Goal: Task Accomplishment & Management: Manage account settings

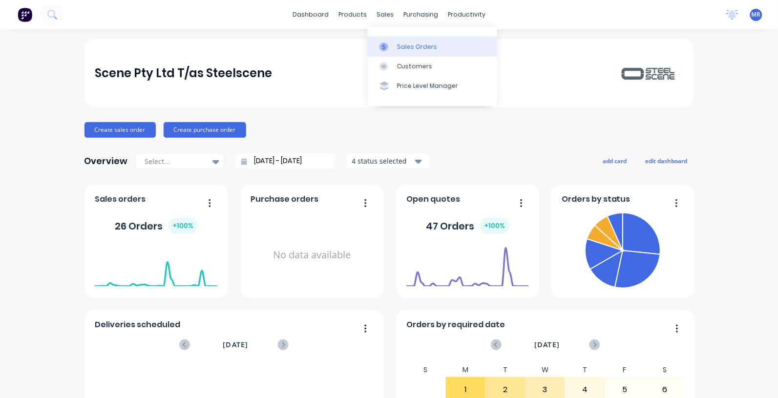
click at [406, 47] on div "Sales Orders" at bounding box center [417, 46] width 40 height 9
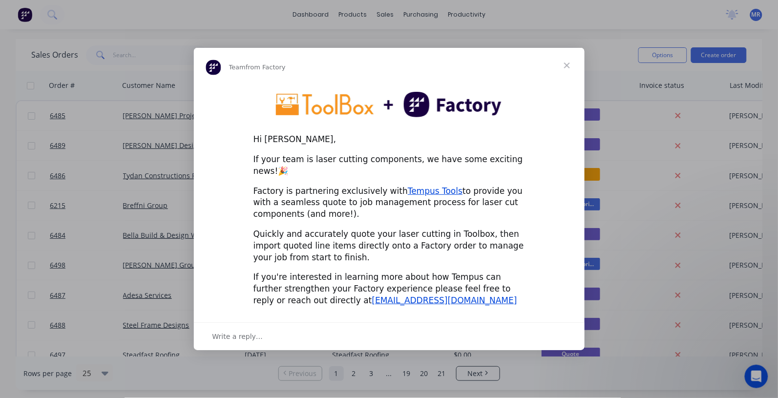
click at [567, 68] on span "Close" at bounding box center [566, 65] width 35 height 35
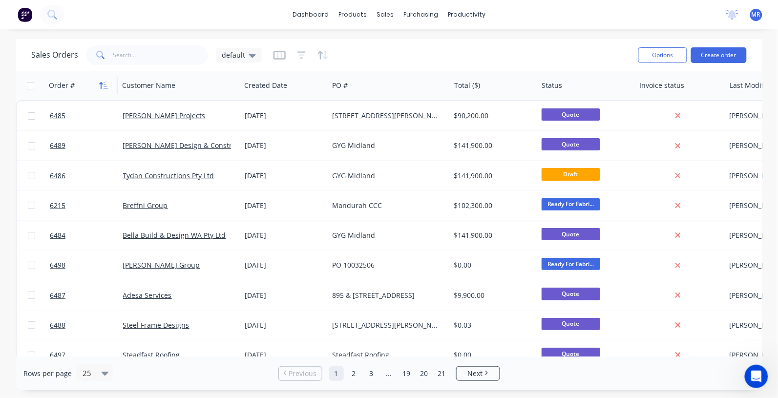
click at [101, 82] on icon "button" at bounding box center [103, 86] width 9 height 8
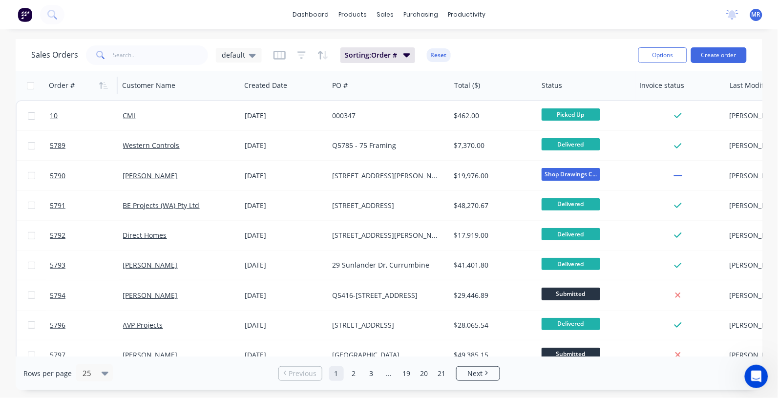
click at [101, 82] on icon "button" at bounding box center [103, 86] width 9 height 8
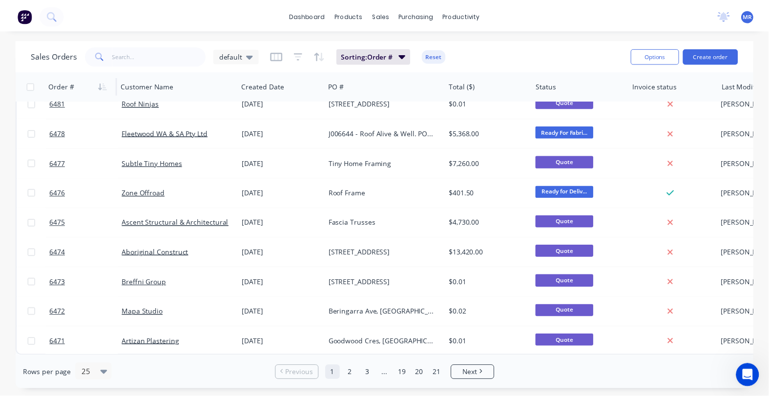
scroll to position [496, 0]
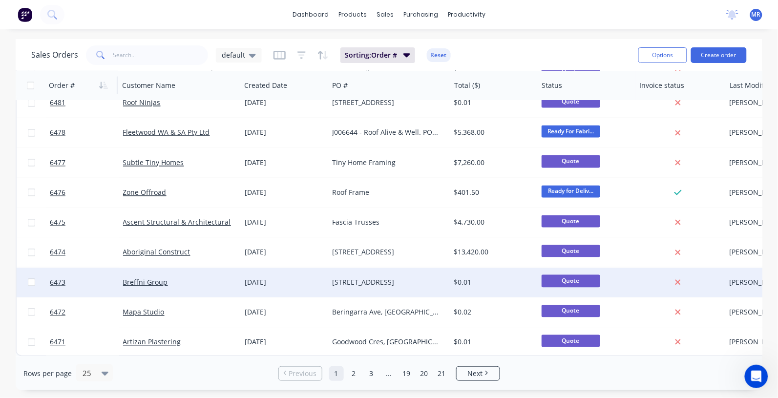
click at [388, 278] on div "[STREET_ADDRESS]" at bounding box center [386, 283] width 108 height 10
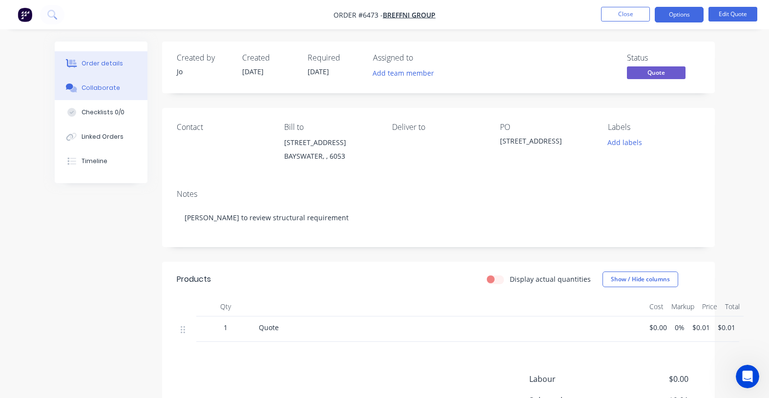
click at [116, 91] on button "Collaborate" at bounding box center [101, 88] width 93 height 24
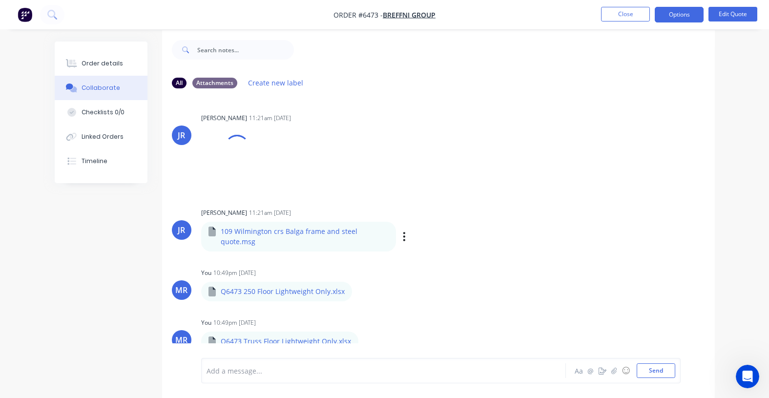
scroll to position [15, 0]
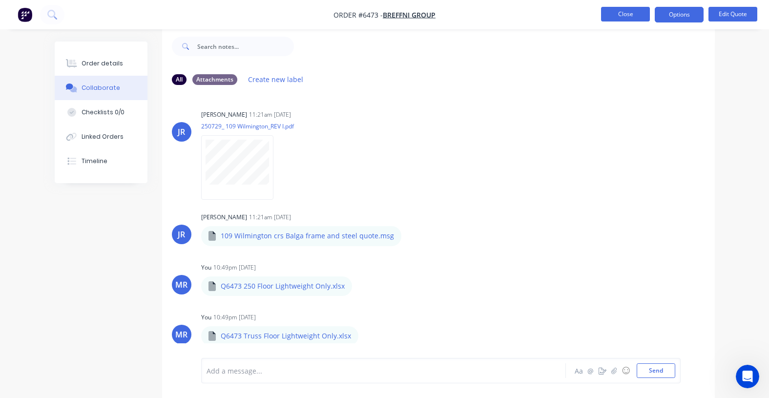
click at [619, 10] on button "Close" at bounding box center [625, 14] width 49 height 15
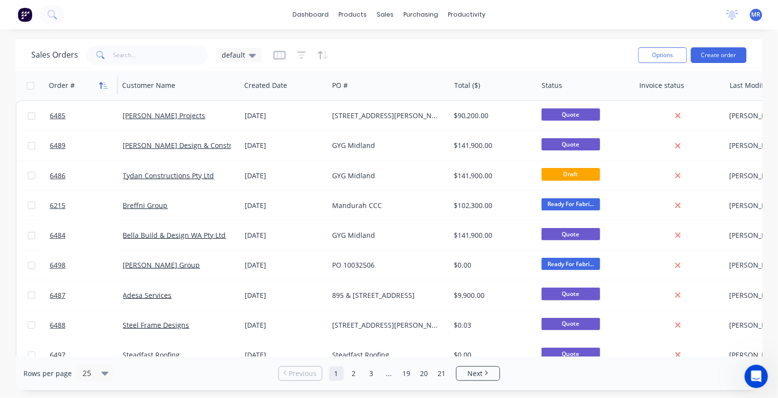
click at [102, 83] on icon "button" at bounding box center [101, 85] width 3 height 7
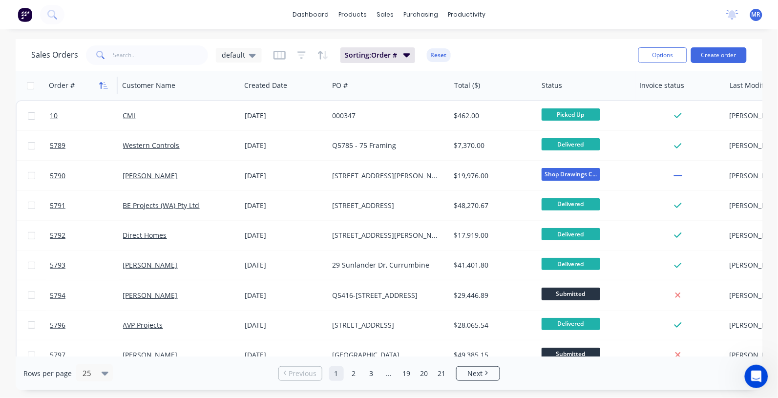
click at [103, 82] on icon "button" at bounding box center [103, 86] width 9 height 8
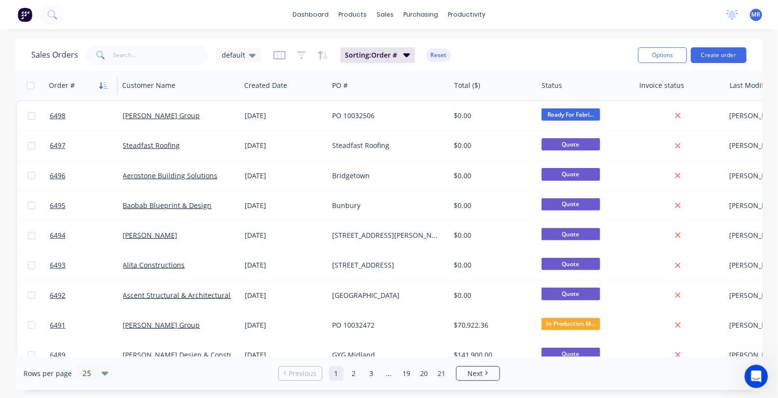
click at [105, 86] on icon "button" at bounding box center [105, 85] width 4 height 7
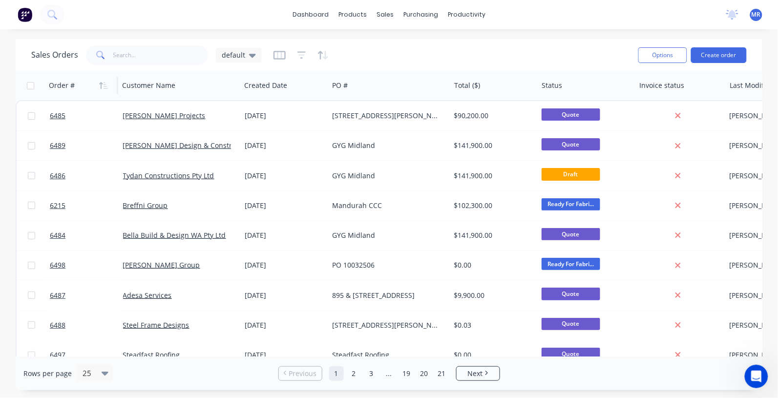
click at [106, 86] on icon "button" at bounding box center [105, 85] width 4 height 7
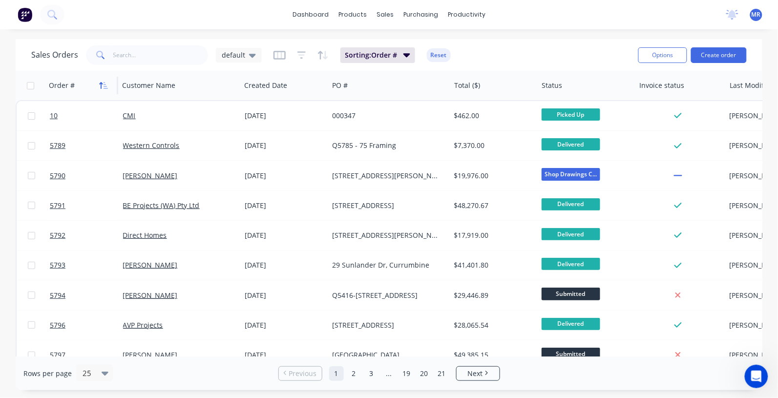
click at [104, 85] on icon "button" at bounding box center [103, 86] width 9 height 8
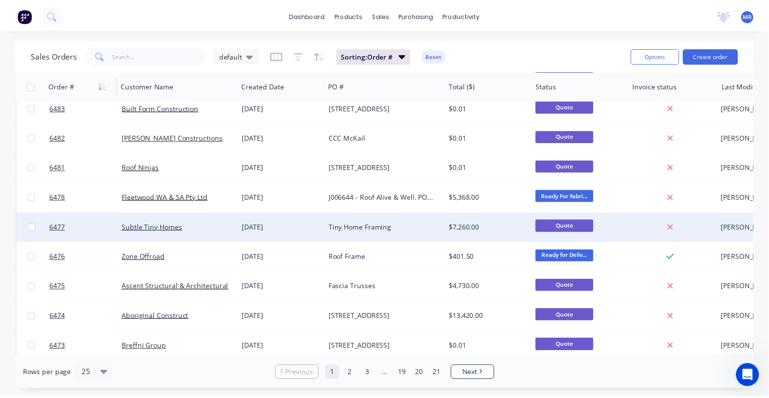
scroll to position [488, 0]
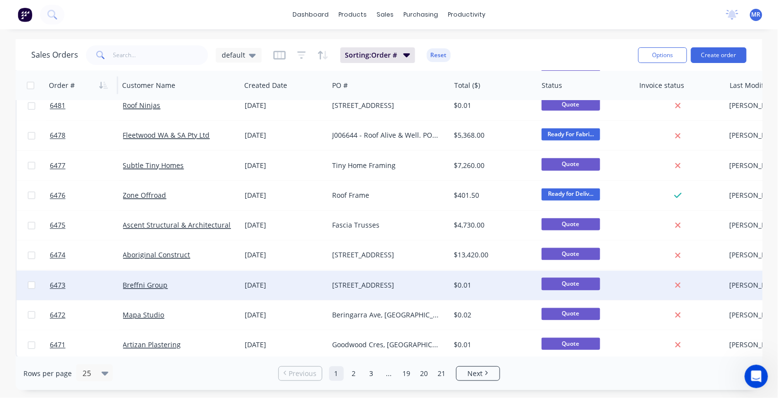
click at [374, 283] on div "[STREET_ADDRESS]" at bounding box center [386, 286] width 108 height 10
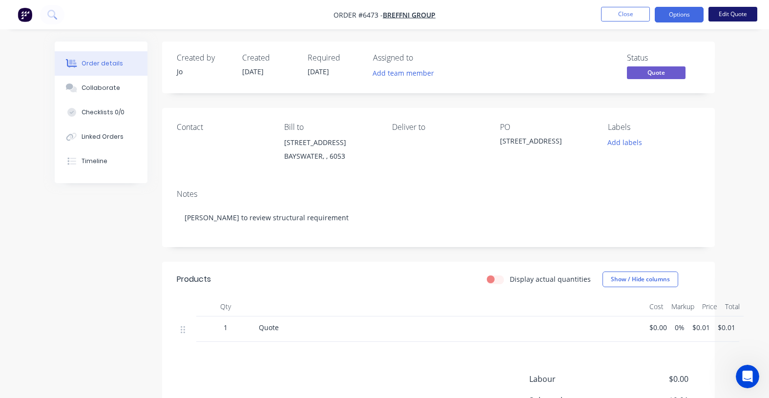
click at [721, 10] on button "Edit Quote" at bounding box center [732, 14] width 49 height 15
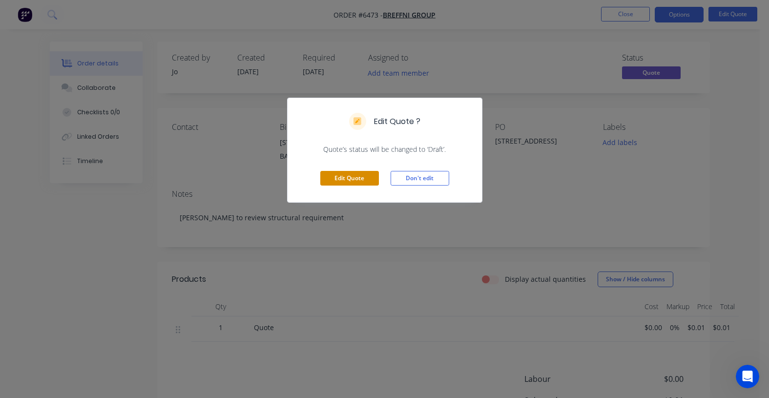
click at [358, 173] on button "Edit Quote" at bounding box center [349, 178] width 59 height 15
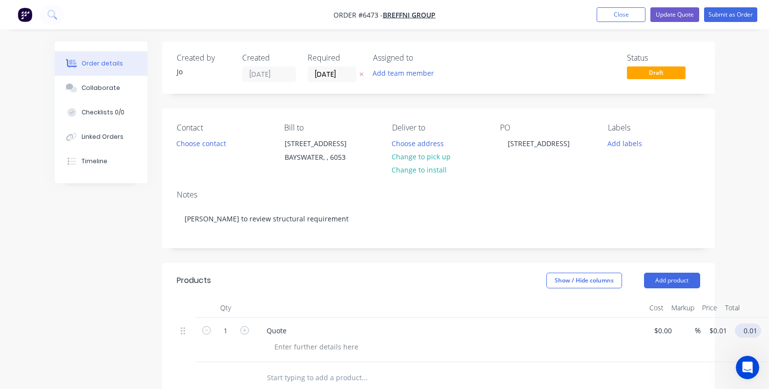
click at [750, 330] on input "0.01" at bounding box center [750, 330] width 22 height 14
type input "0.02"
type input "$0.02"
click at [609, 338] on div "Quote" at bounding box center [450, 339] width 391 height 44
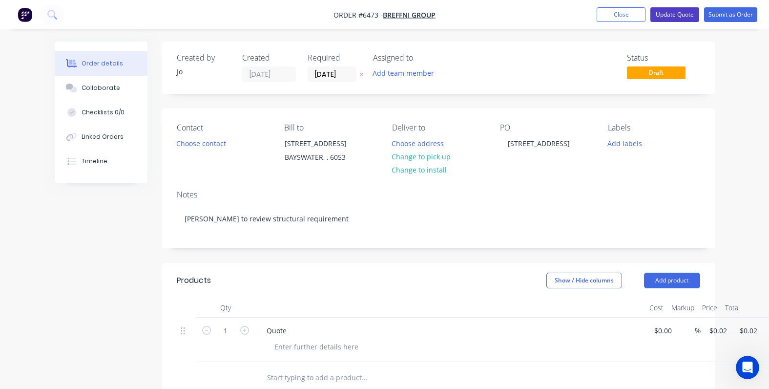
click at [677, 11] on button "Update Quote" at bounding box center [674, 14] width 49 height 15
